Goal: Check status: Check status

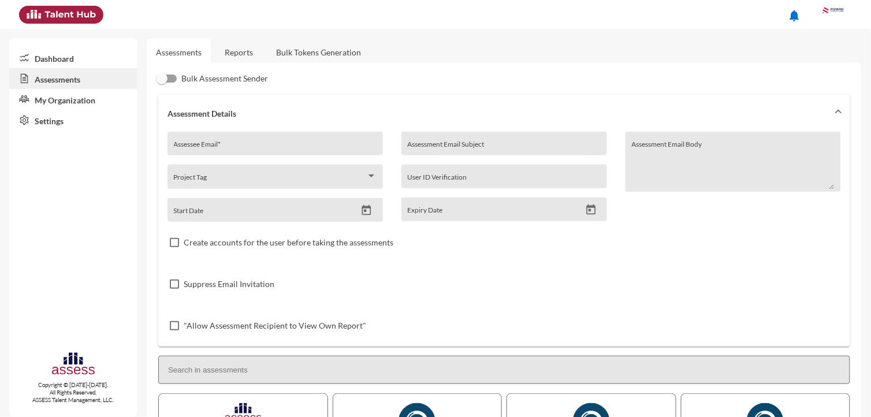
click at [255, 50] on link "Reports" at bounding box center [238, 52] width 47 height 28
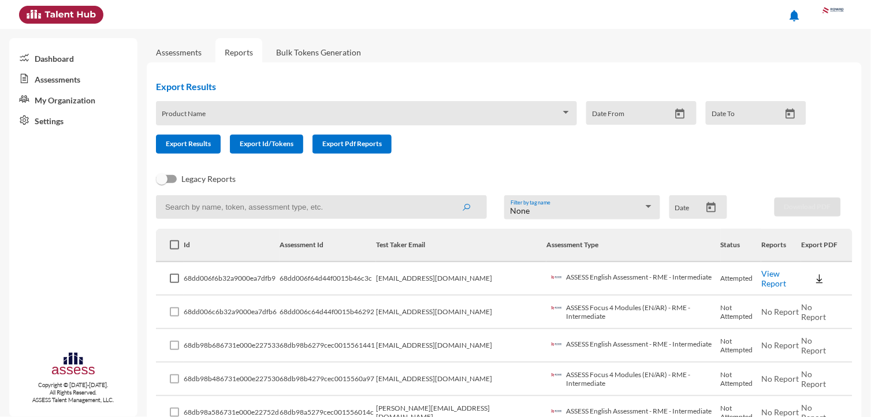
click at [213, 204] on input at bounding box center [321, 207] width 331 height 24
paste input "mohamed.ghaith@rowad-rme.com"
click at [448, 196] on button "submit" at bounding box center [466, 206] width 37 height 21
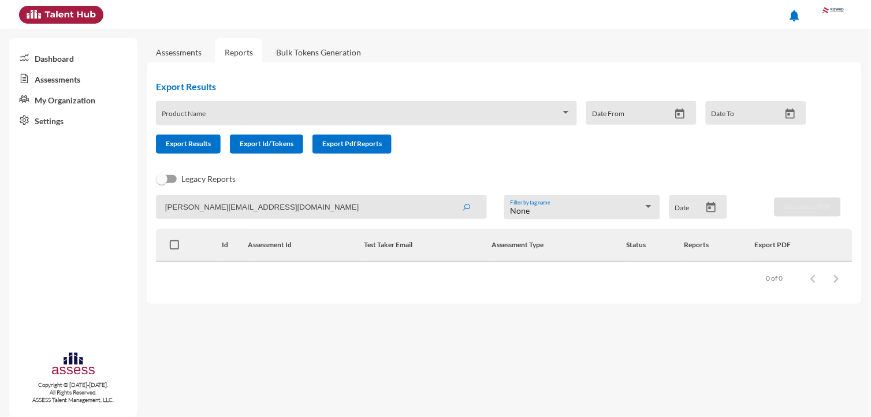
click at [370, 214] on input "mohamed.ghaith@rowad-rme.com" at bounding box center [321, 207] width 331 height 24
click at [448, 196] on button "submit" at bounding box center [466, 206] width 37 height 21
click at [204, 205] on input "mohamed.ghaith@rowad-rme.com" at bounding box center [321, 207] width 331 height 24
click at [210, 207] on input "mohamed.ghaith@rowad-rme.com" at bounding box center [321, 207] width 331 height 24
click at [448, 196] on button "submit" at bounding box center [466, 206] width 37 height 21
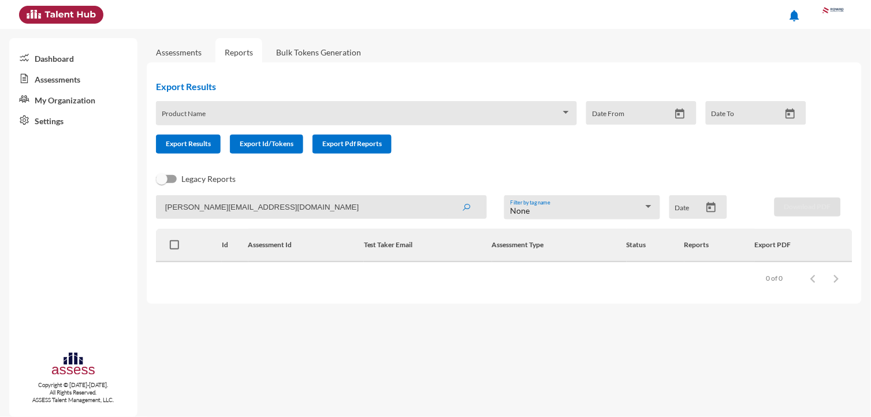
click at [331, 202] on input "mohamed.ghaaith@rowad-rme.com" at bounding box center [321, 207] width 331 height 24
paste input "gmail"
type input "mohamed.ghaaith@gmail.com"
click at [448, 196] on button "submit" at bounding box center [466, 206] width 37 height 21
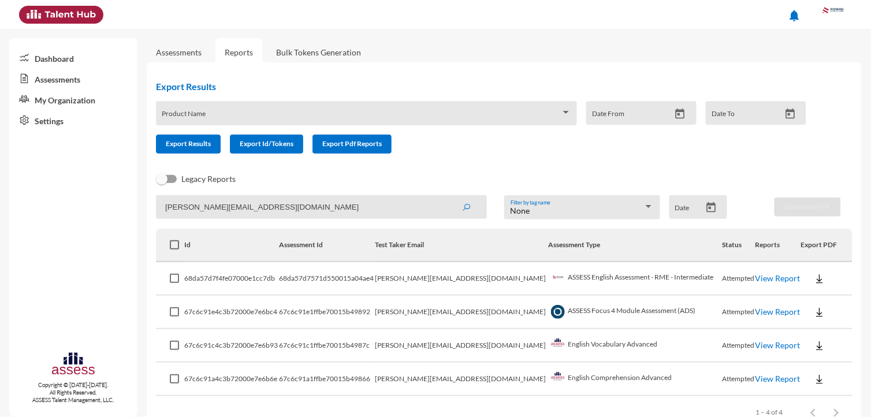
drag, startPoint x: 331, startPoint y: 202, endPoint x: 313, endPoint y: 232, distance: 34.8
click at [313, 232] on app-recent-report "mohamed.ghaaith@gmail.com None Filter by tag name Date Download PDF Id Assessme…" at bounding box center [504, 311] width 696 height 233
click at [765, 276] on link "View Report" at bounding box center [777, 278] width 45 height 10
click at [755, 307] on link "View Report" at bounding box center [777, 312] width 45 height 10
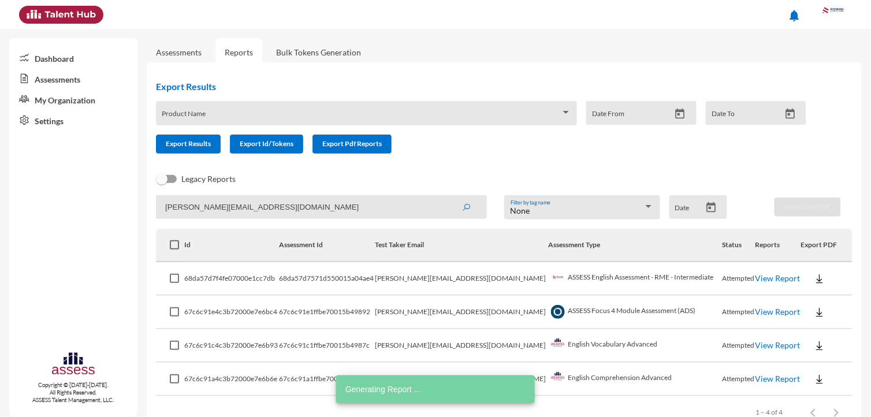
click at [293, 203] on input "mohamed.ghaaith@gmail.com" at bounding box center [321, 207] width 331 height 24
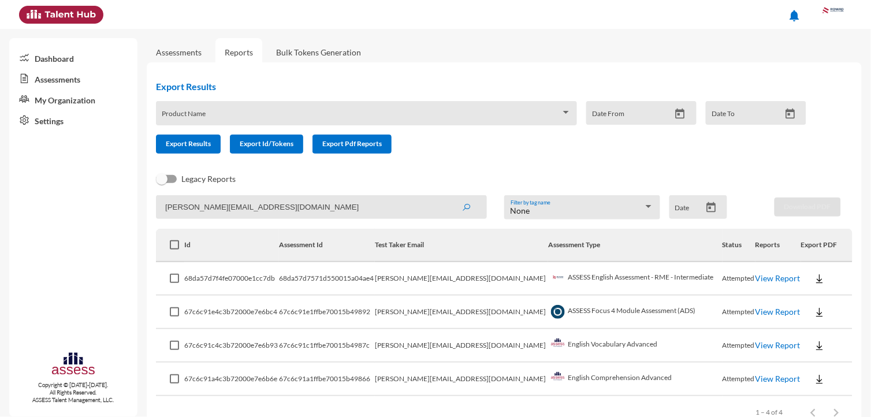
click at [360, 203] on input "mohamed.ghaaith@gmail.com" at bounding box center [321, 207] width 331 height 24
click at [448, 196] on button "submit" at bounding box center [466, 206] width 37 height 21
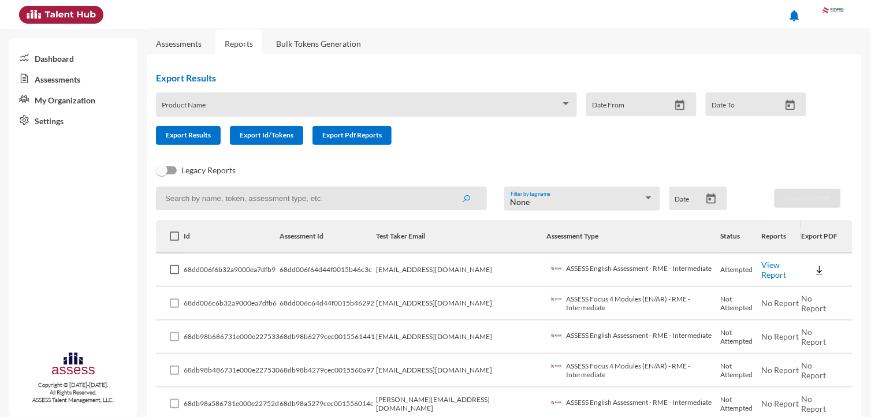
scroll to position [9, 0]
click at [786, 264] on link "View Report" at bounding box center [773, 269] width 25 height 20
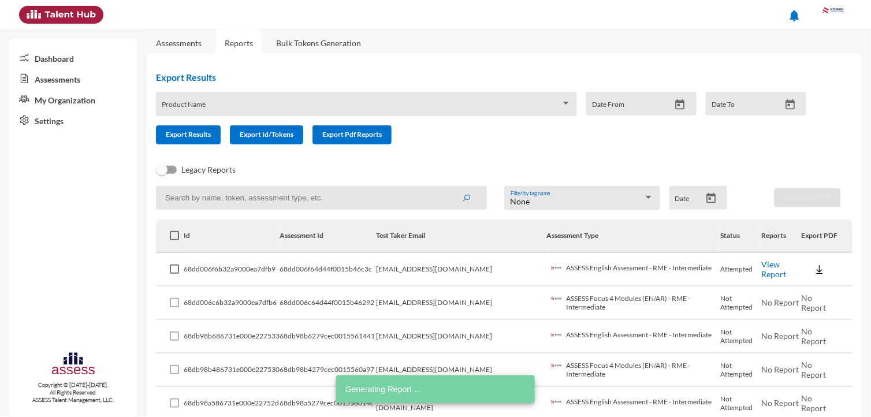
click at [447, 267] on td "mohamedism349@gmail.com" at bounding box center [461, 269] width 170 height 33
click at [448, 268] on td "mohamedism349@gmail.com" at bounding box center [461, 269] width 170 height 33
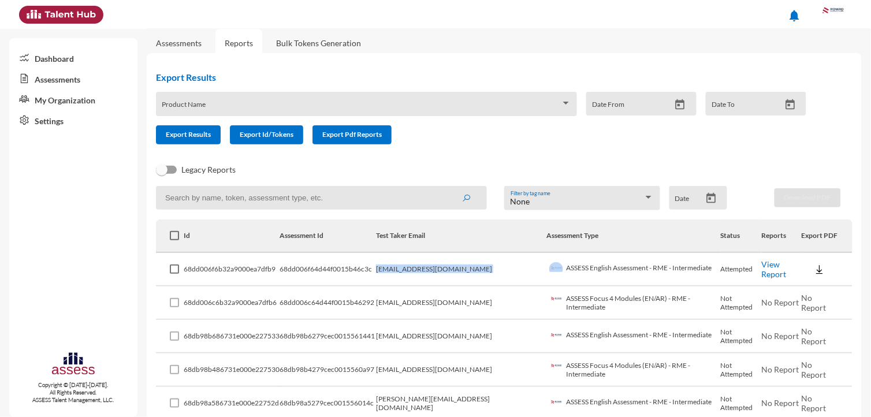
click at [448, 269] on td "mohamedism349@gmail.com" at bounding box center [461, 269] width 170 height 33
copy td "mohamedism349@gmail.com"
click at [388, 203] on input at bounding box center [321, 198] width 331 height 24
paste input "mohamedism349@gmail.com"
type input "mohamedism349@gmail.com"
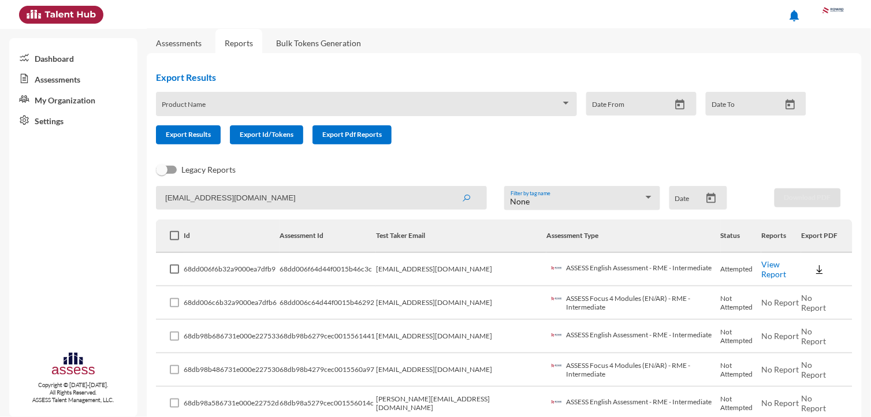
click at [448, 187] on button "submit" at bounding box center [466, 197] width 37 height 21
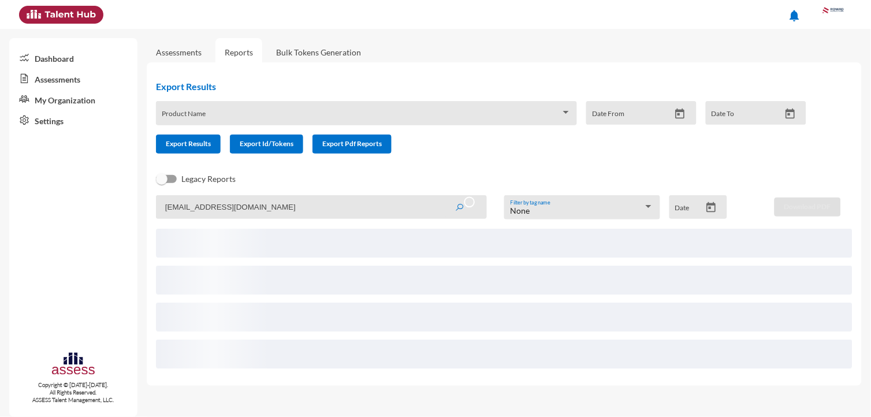
scroll to position [0, 0]
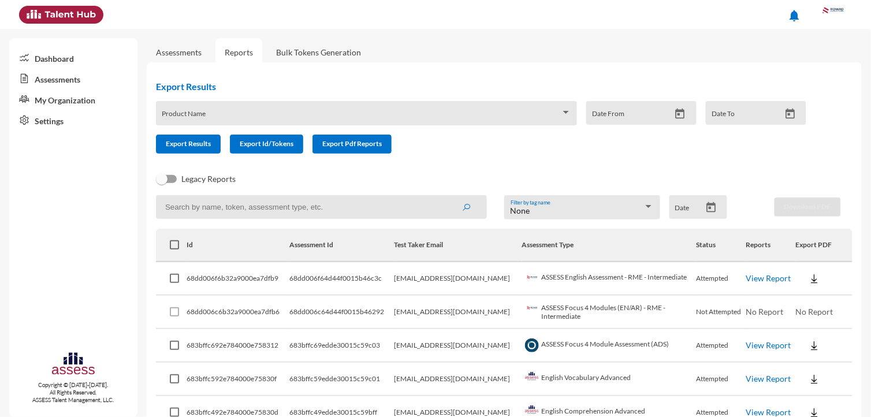
click at [448, 196] on button "submit" at bounding box center [466, 206] width 37 height 21
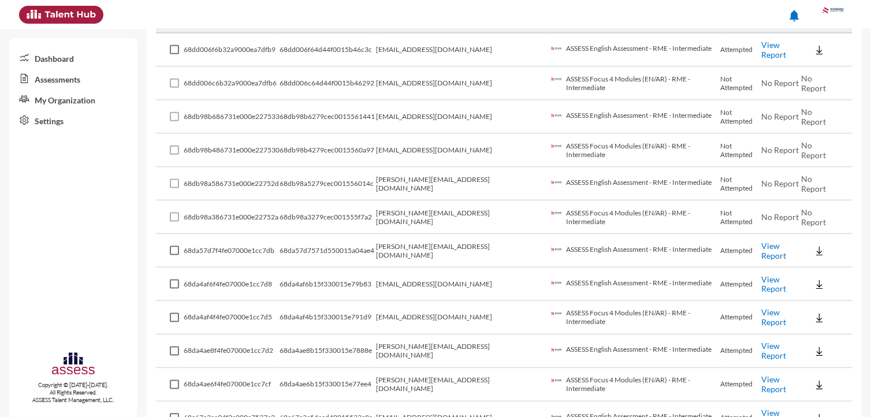
scroll to position [229, 0]
click at [763, 277] on link "View Report" at bounding box center [773, 284] width 25 height 20
click at [767, 308] on link "View Report" at bounding box center [773, 317] width 25 height 20
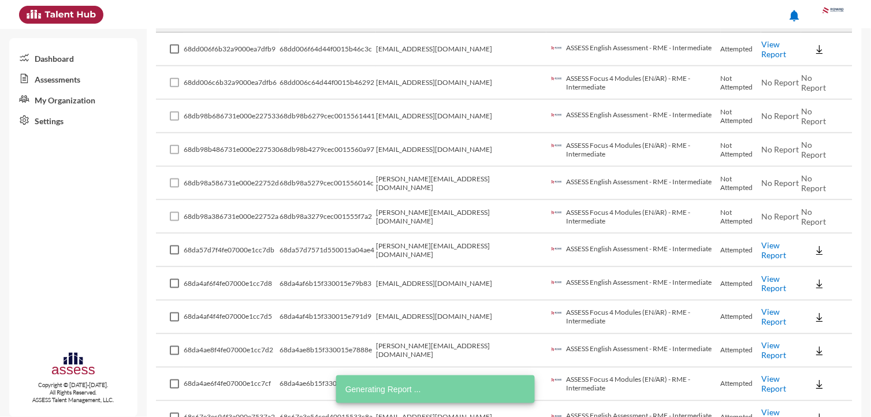
click at [423, 310] on td "amr.hassan@rowad-rme.com" at bounding box center [461, 317] width 170 height 33
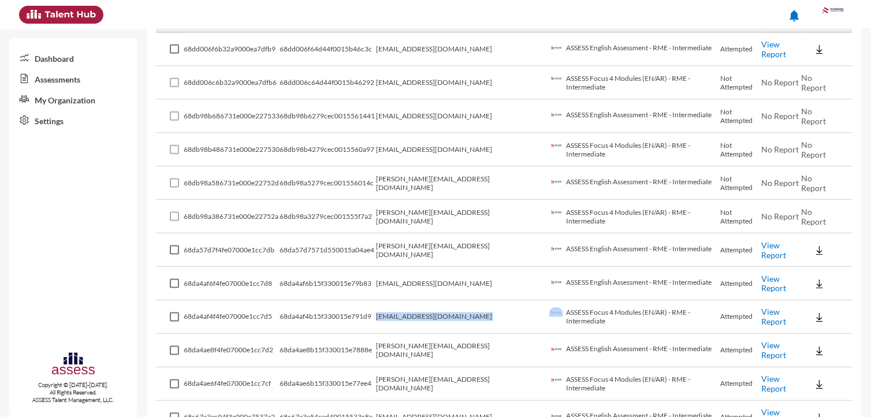
copy td "amr.hassan@rowad-rme.com"
click at [425, 341] on td "mohamed.amar@rowad-rme.com" at bounding box center [461, 350] width 170 height 33
drag, startPoint x: 425, startPoint y: 341, endPoint x: 474, endPoint y: 351, distance: 49.4
click at [474, 351] on td "mohamed.amar@rowad-rme.com" at bounding box center [461, 350] width 170 height 33
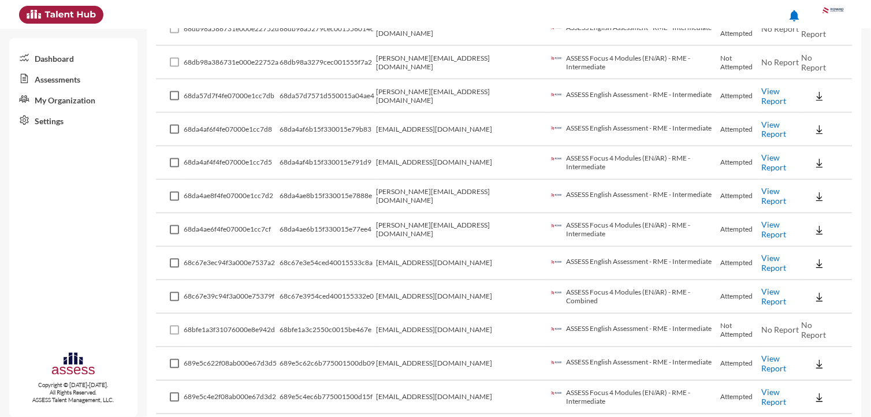
scroll to position [384, 0]
click at [761, 189] on link "View Report" at bounding box center [773, 196] width 25 height 20
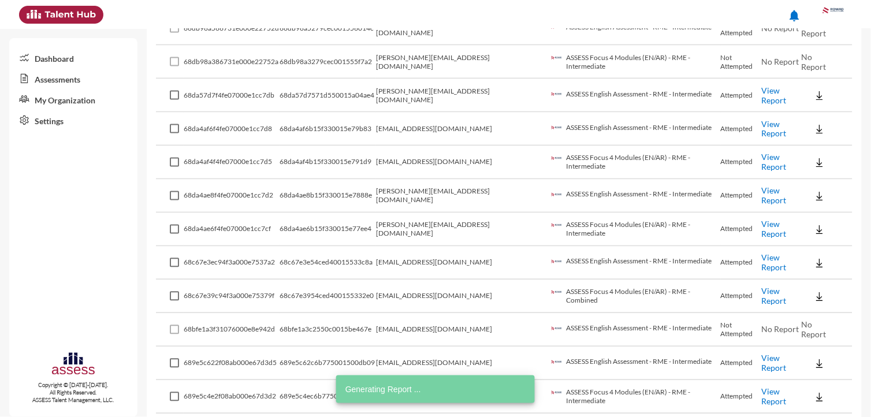
click at [761, 221] on link "View Report" at bounding box center [773, 229] width 25 height 20
click at [437, 230] on td "mohamed.amar@rowad-rme.com" at bounding box center [461, 229] width 170 height 33
click at [439, 226] on td "mohamed.amar@rowad-rme.com" at bounding box center [461, 229] width 170 height 33
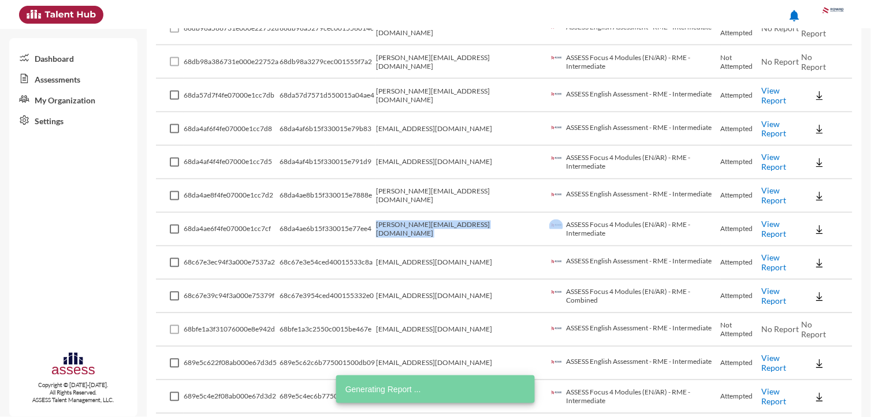
copy td "mohamed.amar@rowad-rme.com"
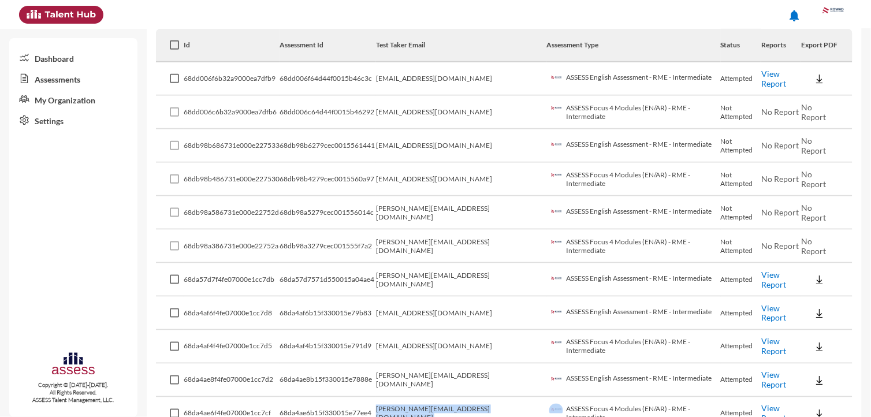
scroll to position [191, 0]
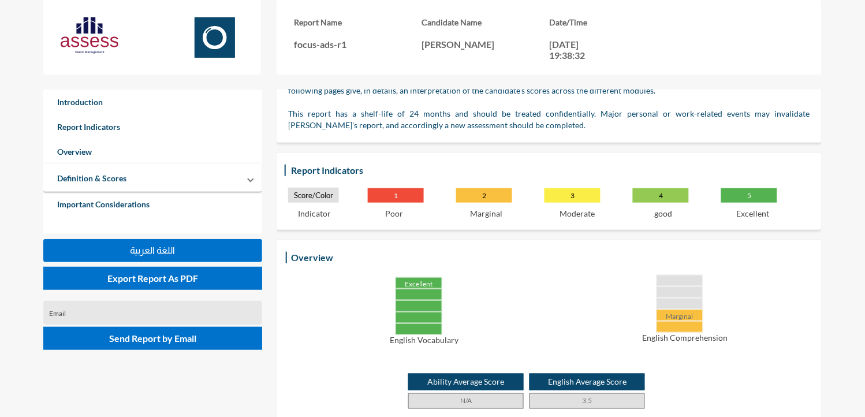
scroll to position [148, 0]
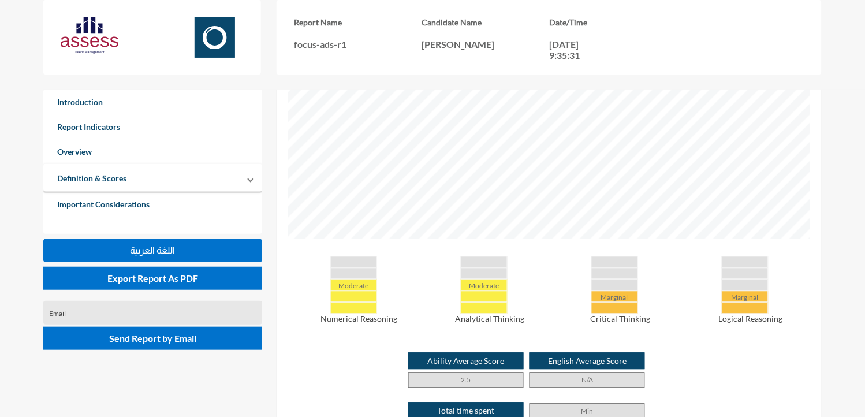
scroll to position [416, 0]
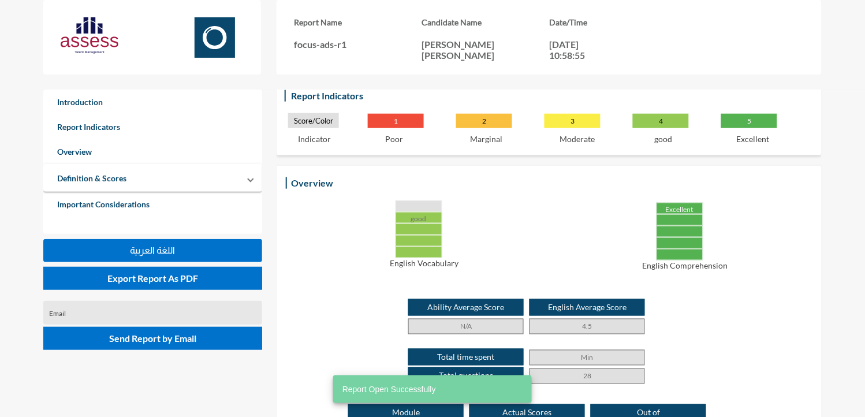
scroll to position [194, 0]
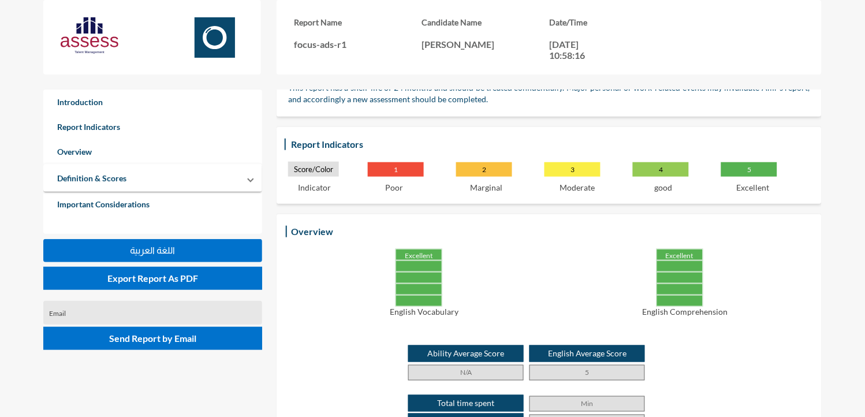
scroll to position [135, 0]
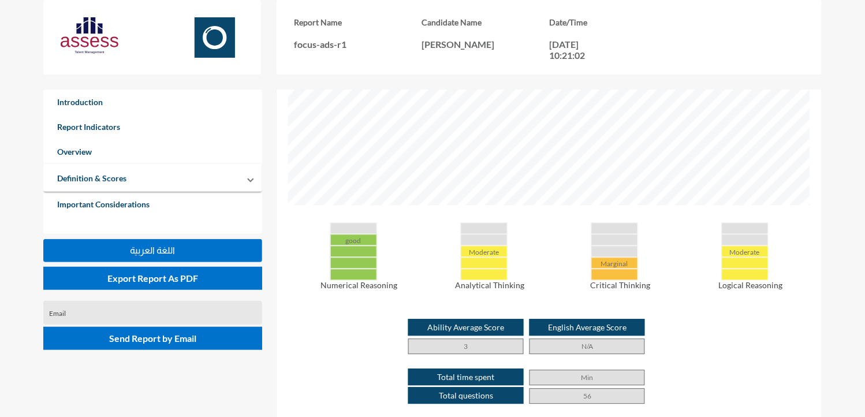
scroll to position [451, 0]
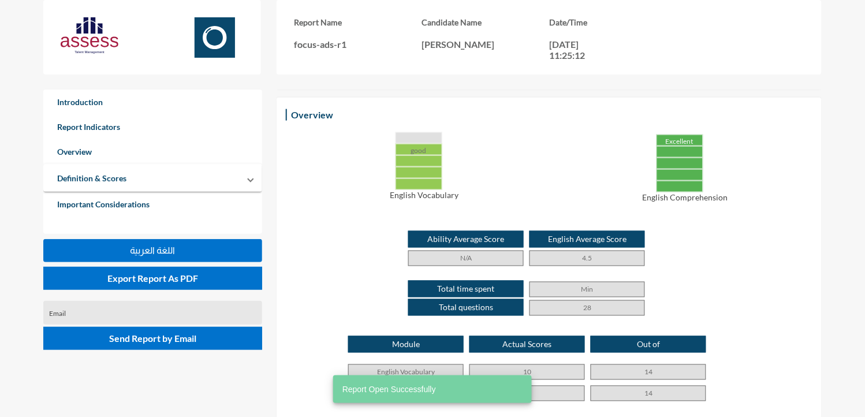
scroll to position [260, 0]
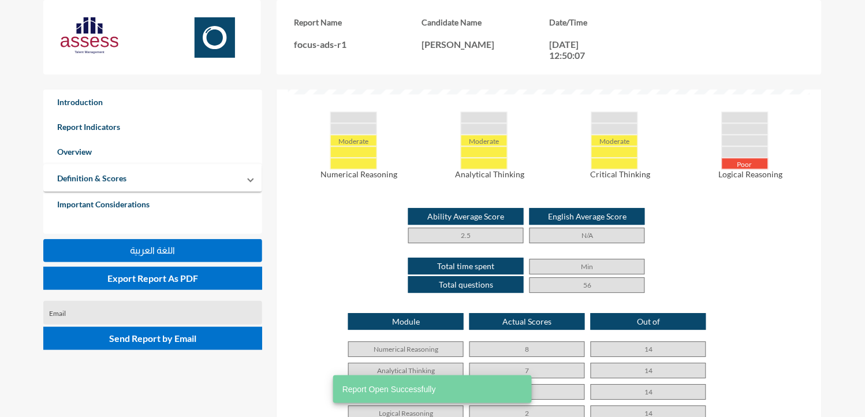
scroll to position [562, 0]
